Goal: Check status: Check status

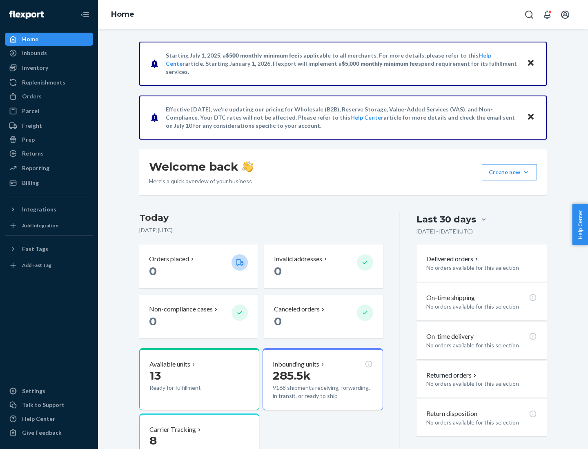
click at [526, 172] on button "Create new Create new inbound Create new order Create new product" at bounding box center [509, 172] width 55 height 16
click at [28, 140] on div "Prep" at bounding box center [28, 140] width 13 height 8
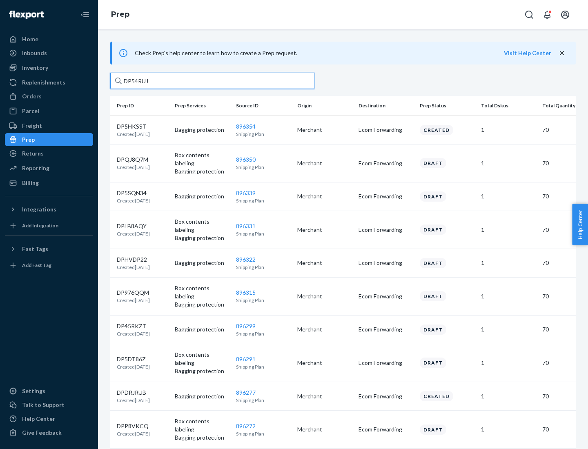
type input "DP54RUJL"
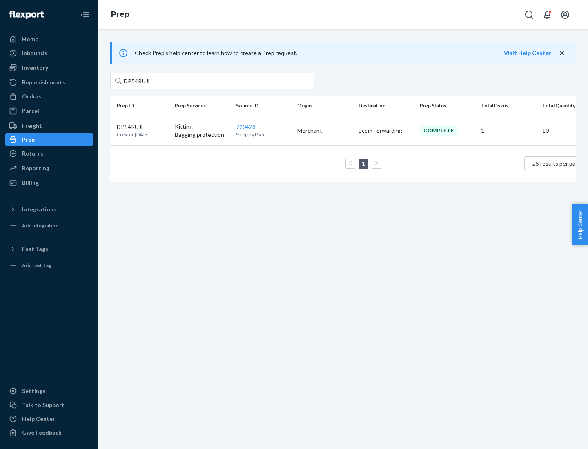
click at [142, 126] on p "DP54RUJL" at bounding box center [133, 127] width 33 height 8
